Goal: Find specific page/section: Find specific page/section

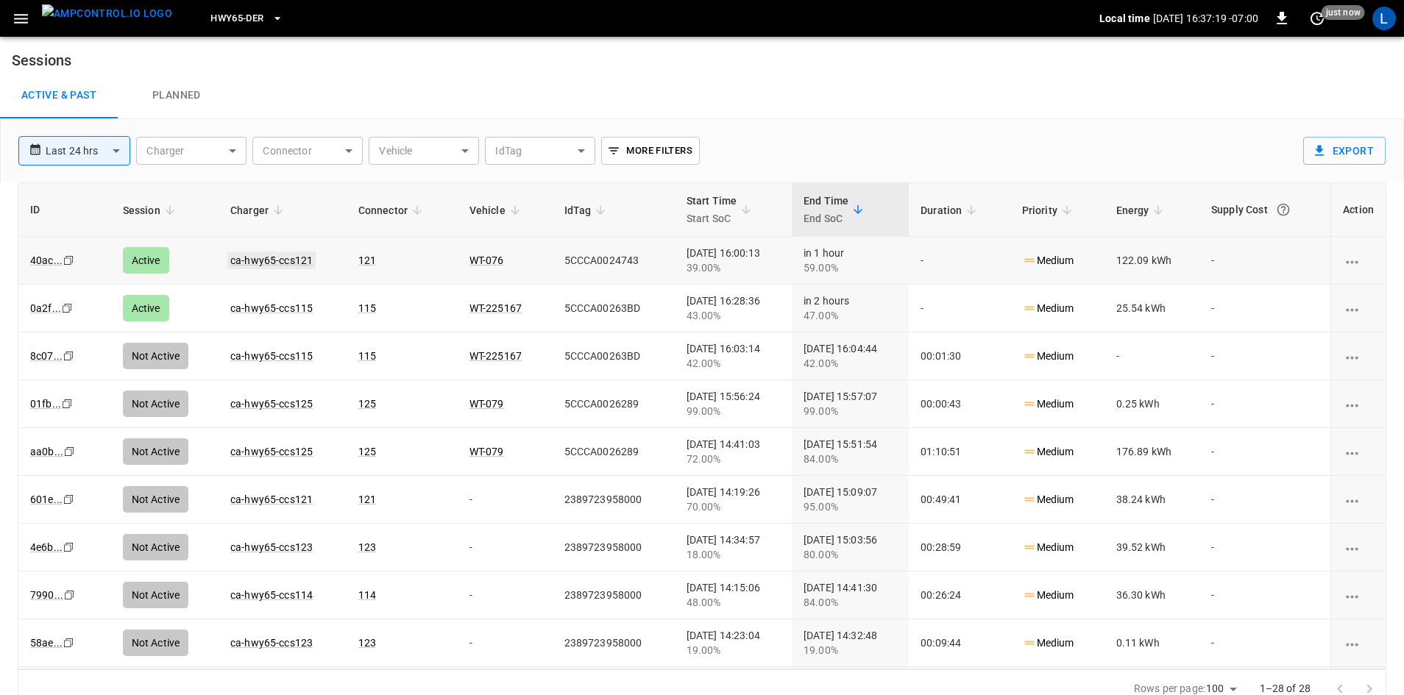
click at [256, 259] on link "ca-hwy65-ccs121" at bounding box center [271, 261] width 88 height 18
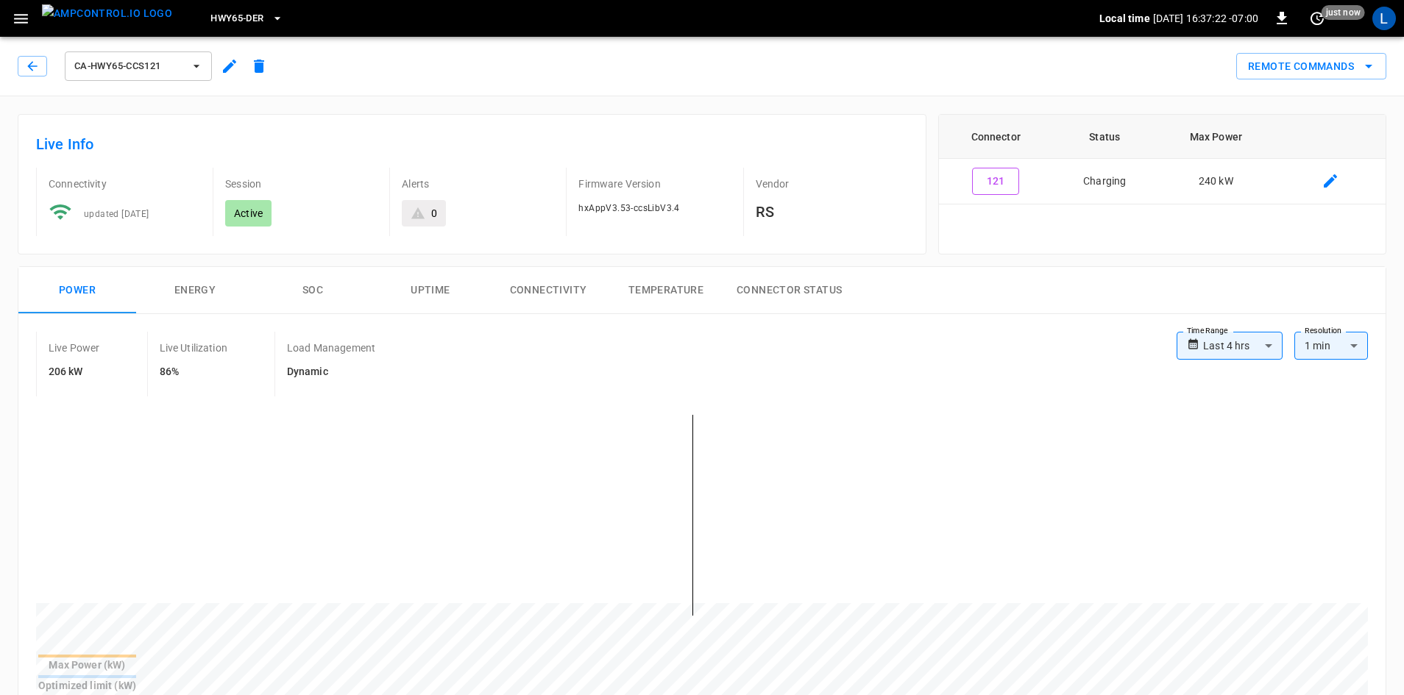
click at [316, 292] on button "SOC" at bounding box center [313, 290] width 118 height 47
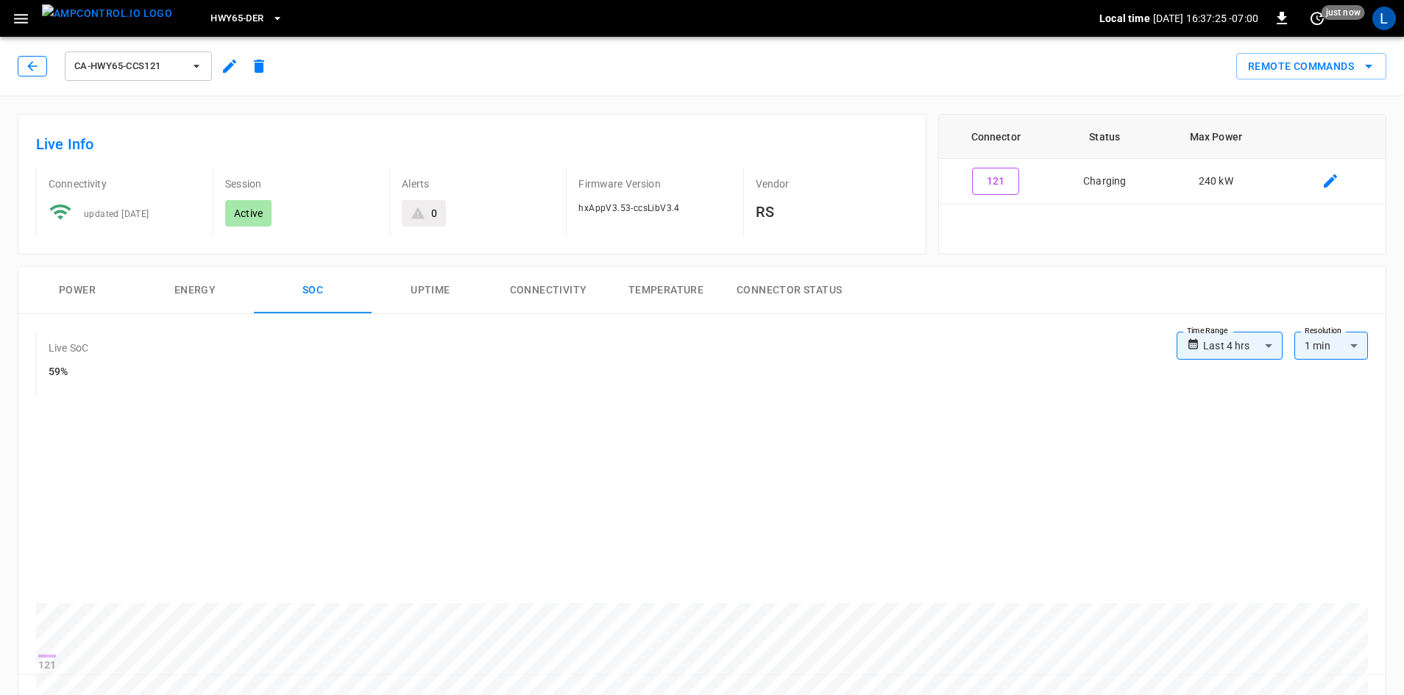
click at [38, 73] on icon "button" at bounding box center [32, 66] width 15 height 15
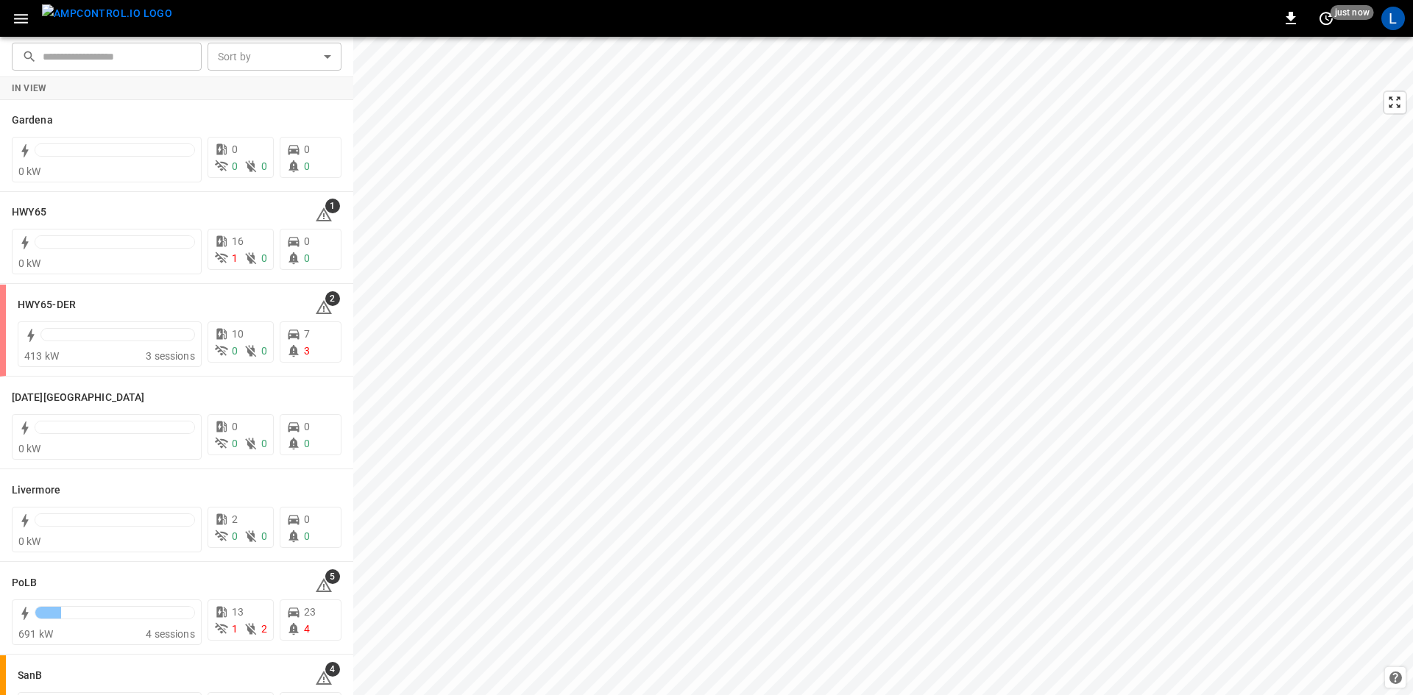
click at [21, 21] on icon "button" at bounding box center [21, 19] width 18 height 18
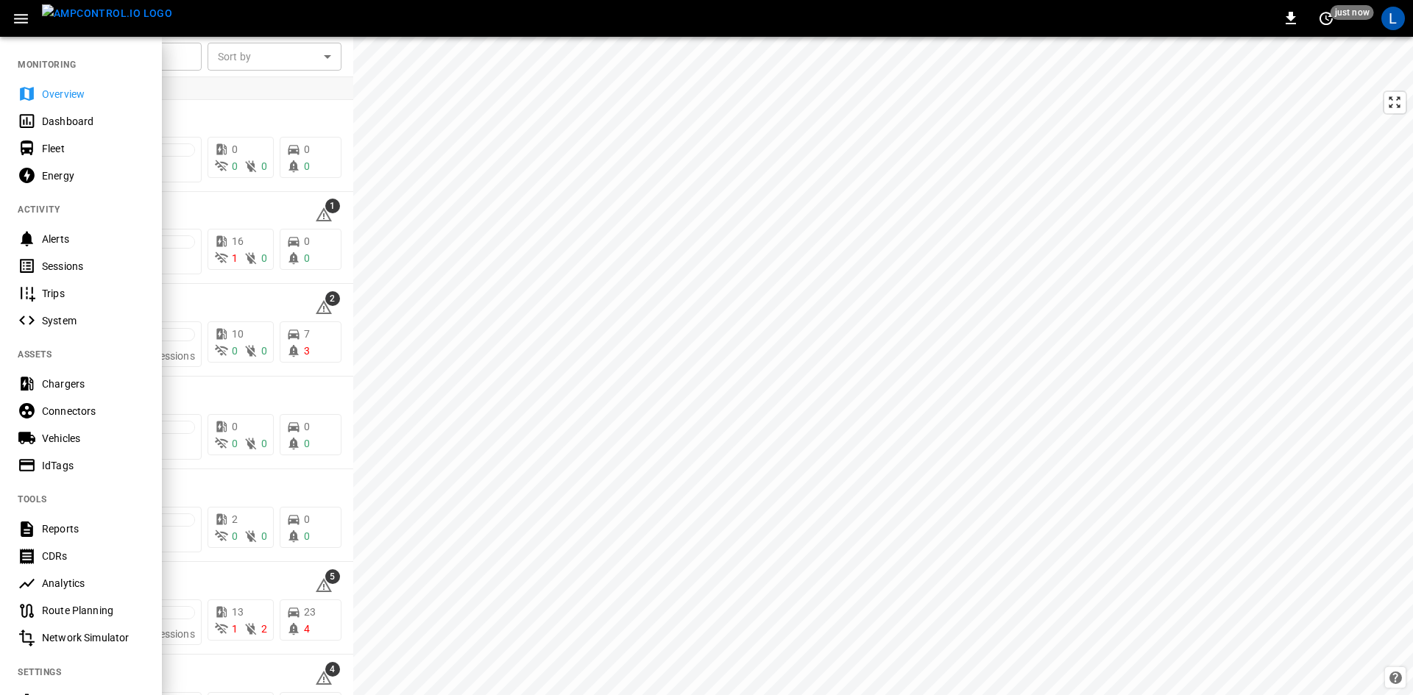
click at [81, 265] on div "Sessions" at bounding box center [93, 266] width 102 height 15
